Goal: Transaction & Acquisition: Download file/media

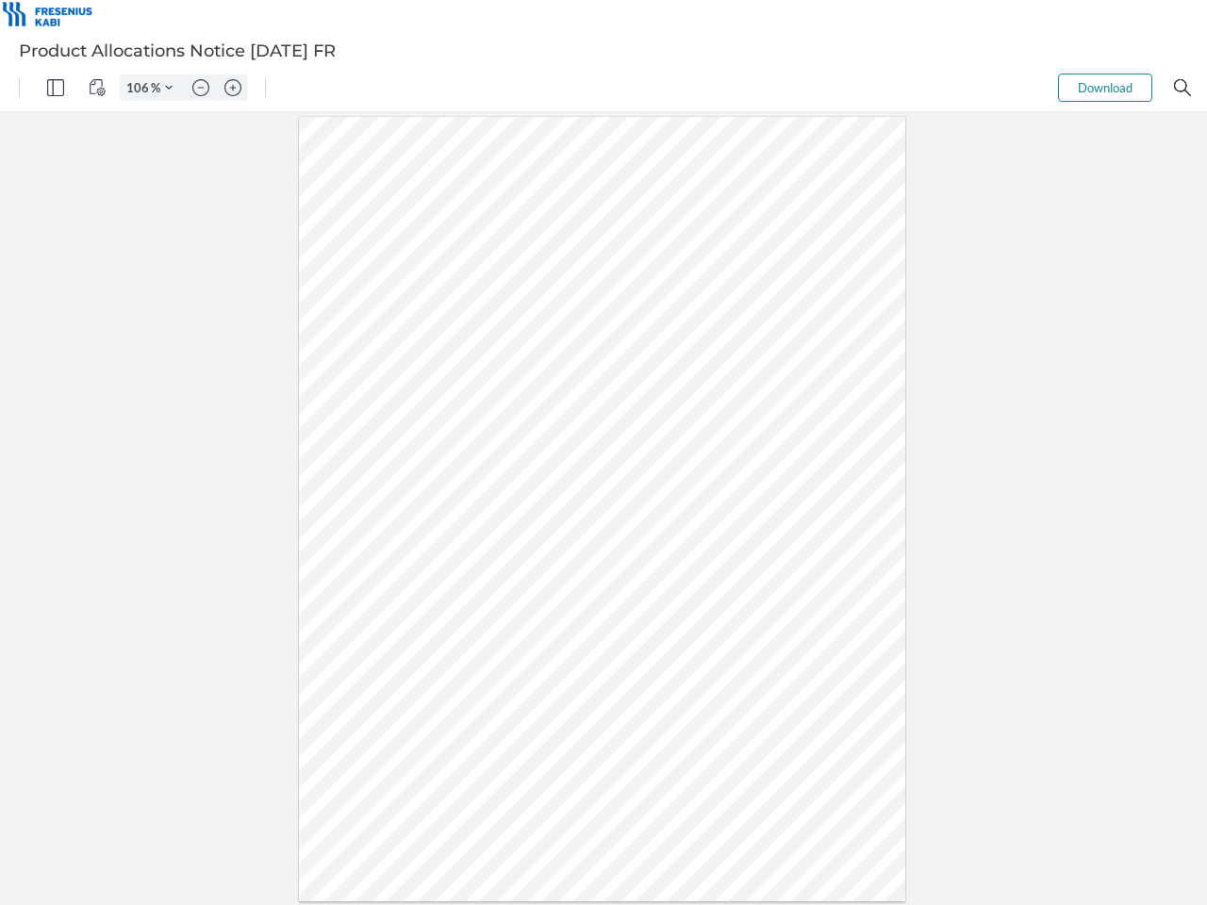
click at [56, 88] on img "Panel" at bounding box center [55, 87] width 17 height 17
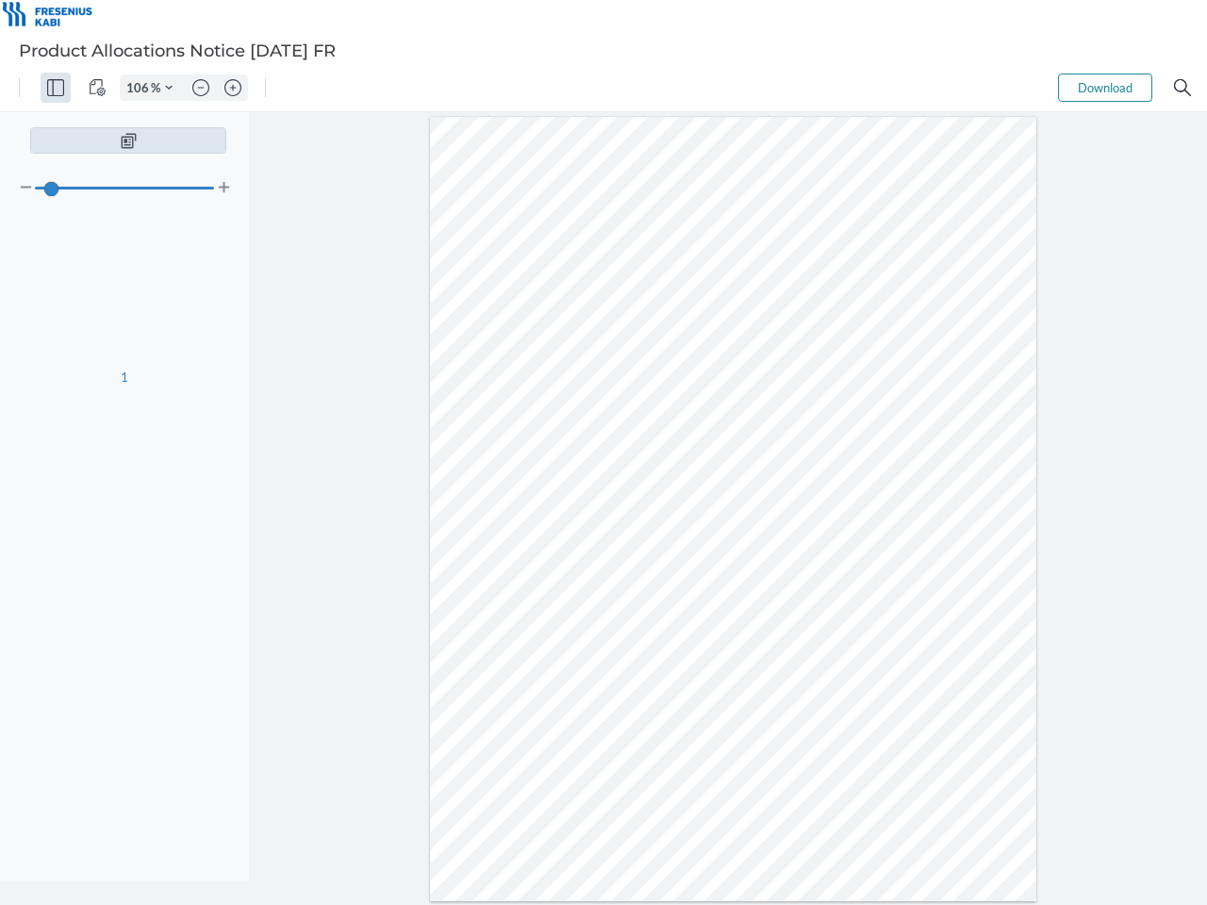
click at [97, 88] on img "View Controls" at bounding box center [97, 87] width 17 height 17
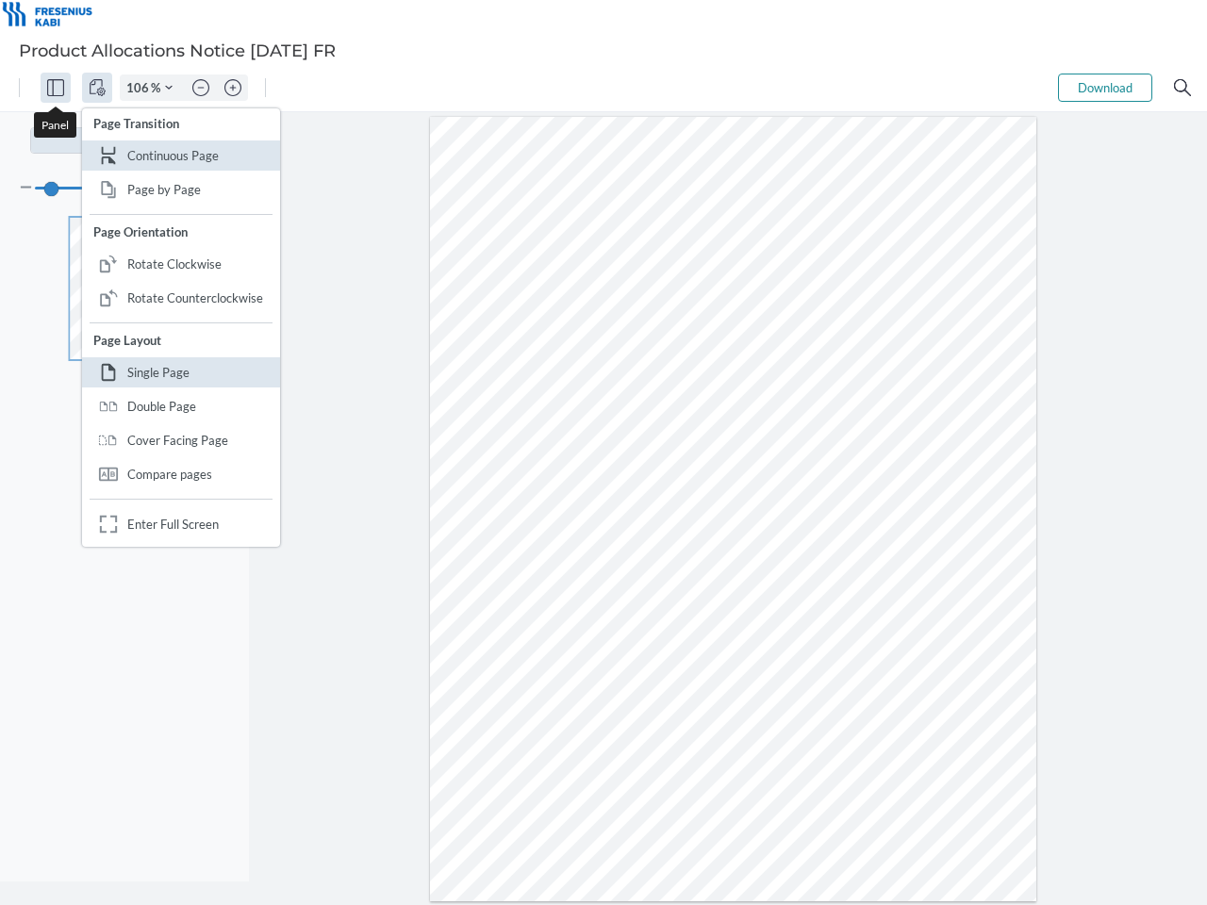
click at [141, 88] on input "106" at bounding box center [136, 87] width 30 height 17
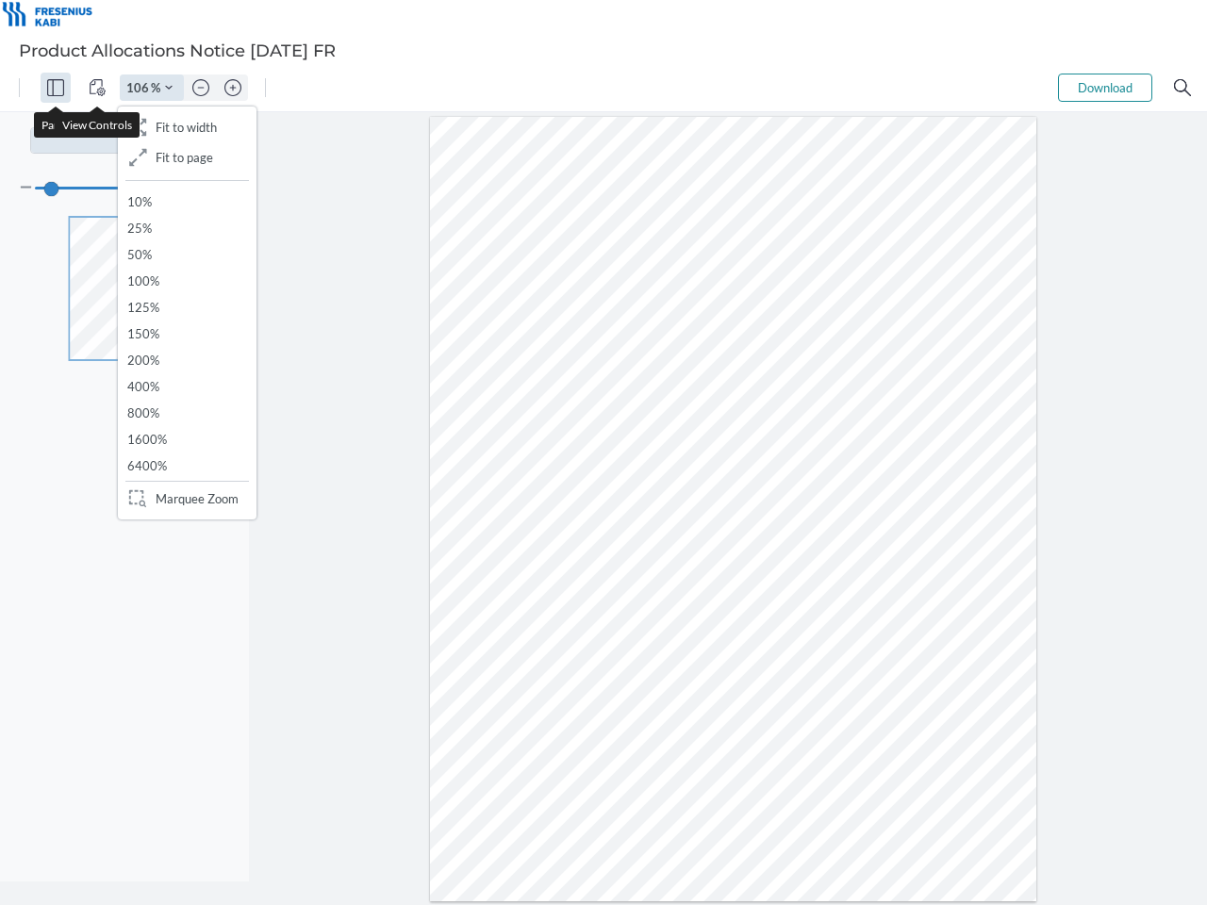
click at [169, 88] on img "Zoom Controls" at bounding box center [169, 88] width 8 height 8
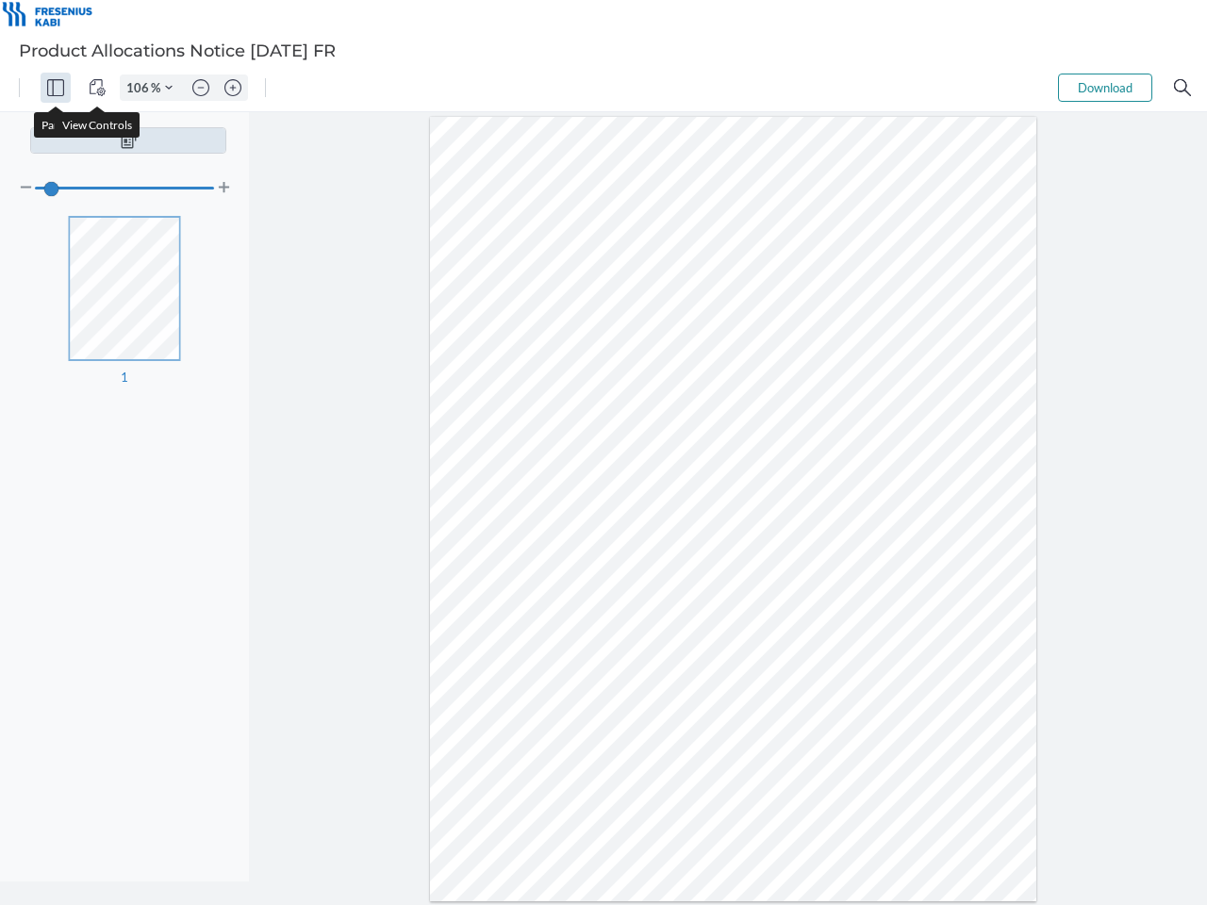
click at [201, 88] on img "Zoom out" at bounding box center [200, 87] width 17 height 17
click at [233, 88] on img "Zoom in" at bounding box center [232, 87] width 17 height 17
type input "106"
click at [1105, 88] on button "Download" at bounding box center [1105, 88] width 94 height 28
